Goal: Find specific page/section: Find specific page/section

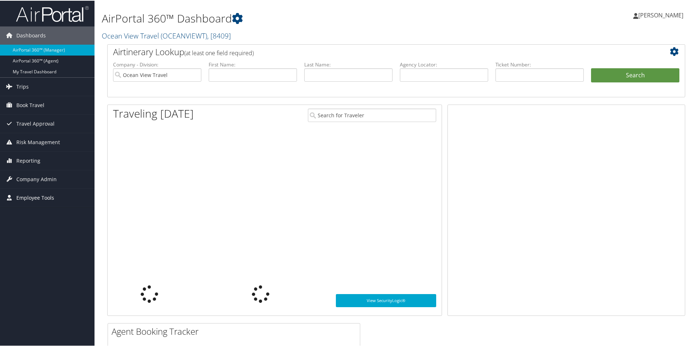
click at [26, 198] on span "Employee Tools" at bounding box center [35, 197] width 38 height 18
click at [43, 253] on link "Carrier Contracts" at bounding box center [47, 255] width 95 height 11
